Goal: Task Accomplishment & Management: Complete application form

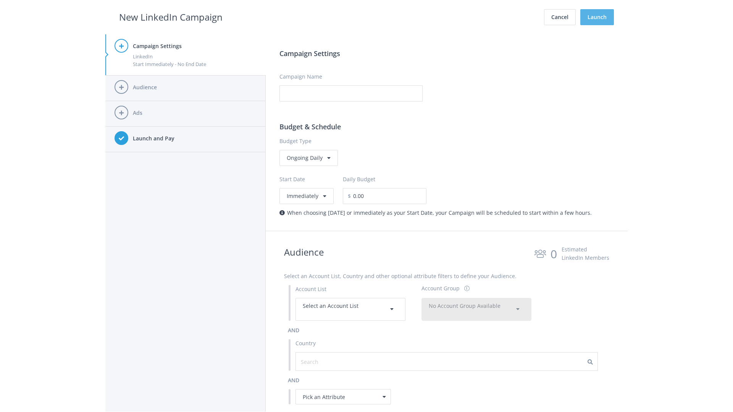
click at [597, 17] on button "Launch" at bounding box center [597, 17] width 34 height 16
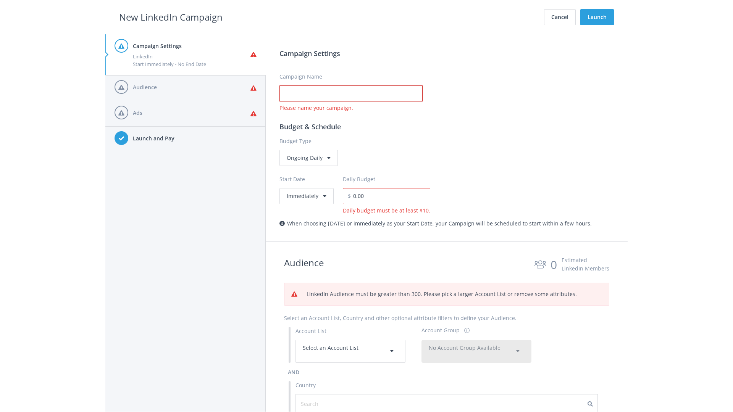
click at [351, 94] on input "Campaign Name" at bounding box center [350, 94] width 143 height 16
click at [171, 17] on h2 "New LinkedIn Campaign" at bounding box center [170, 17] width 103 height 15
type input "Campaign Name"
click at [171, 17] on h2 "New LinkedIn Campaign" at bounding box center [170, 17] width 103 height 15
click at [350, 351] on span "Select an Account List" at bounding box center [331, 347] width 56 height 7
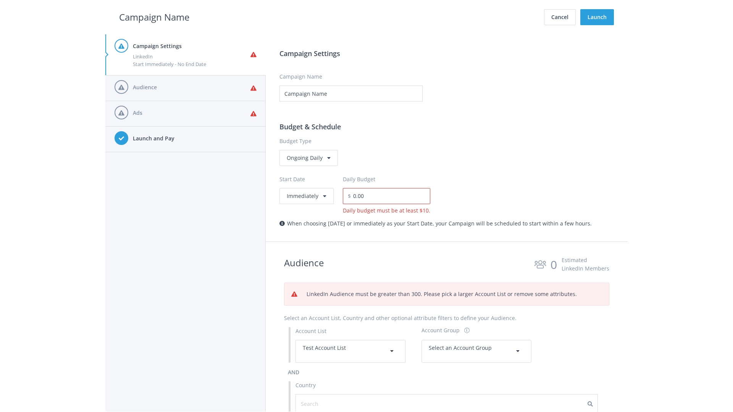
click at [476, 351] on span "Select an Account Group" at bounding box center [460, 347] width 63 height 7
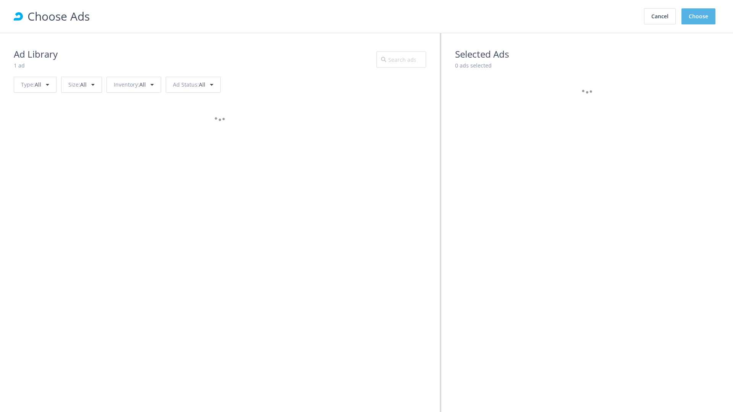
click at [699, 16] on button "Choose" at bounding box center [698, 16] width 34 height 16
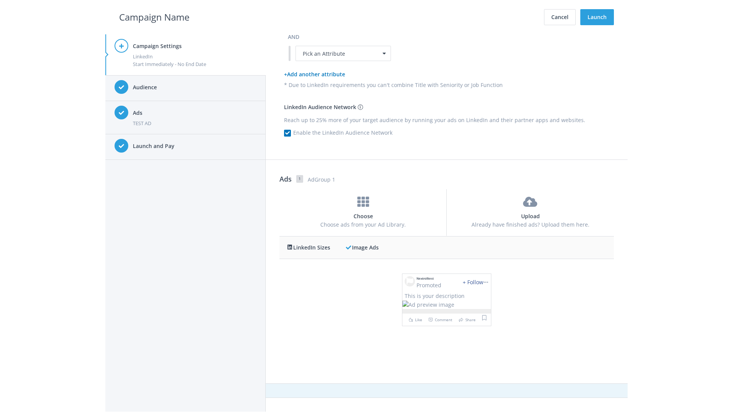
scroll to position [0, 0]
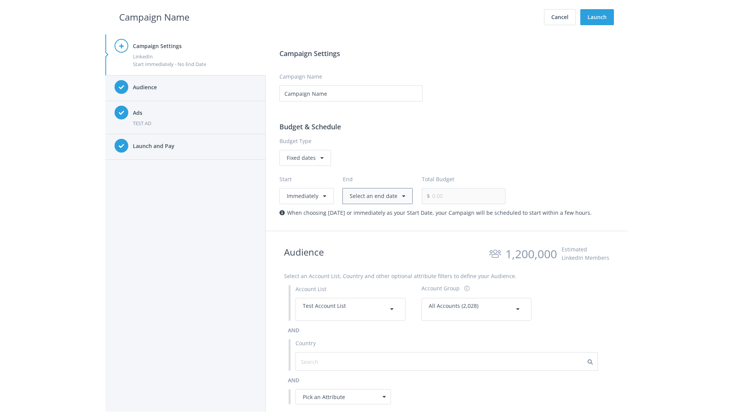
click at [376, 196] on button "Select an end date" at bounding box center [377, 196] width 70 height 16
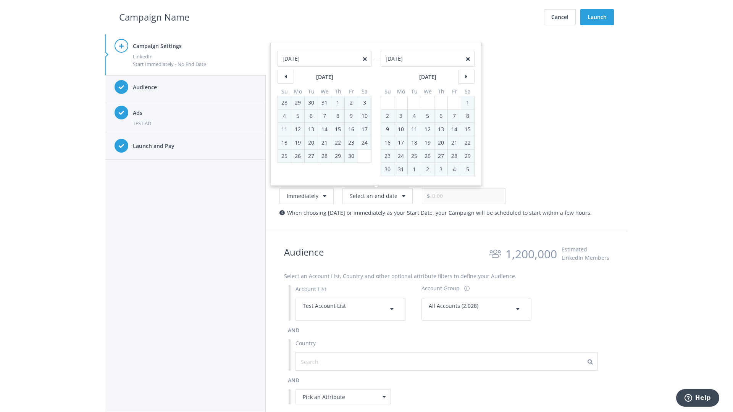
click at [154, 17] on h2 "Campaign Name" at bounding box center [154, 17] width 70 height 15
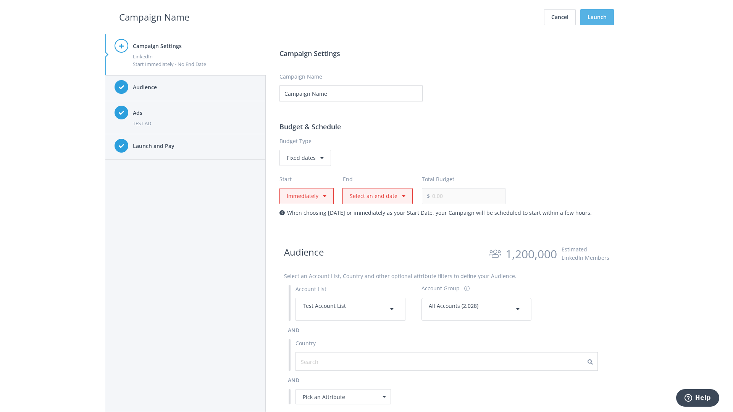
click at [597, 17] on button "Launch" at bounding box center [597, 17] width 34 height 16
